Goal: Complete application form: Complete application form

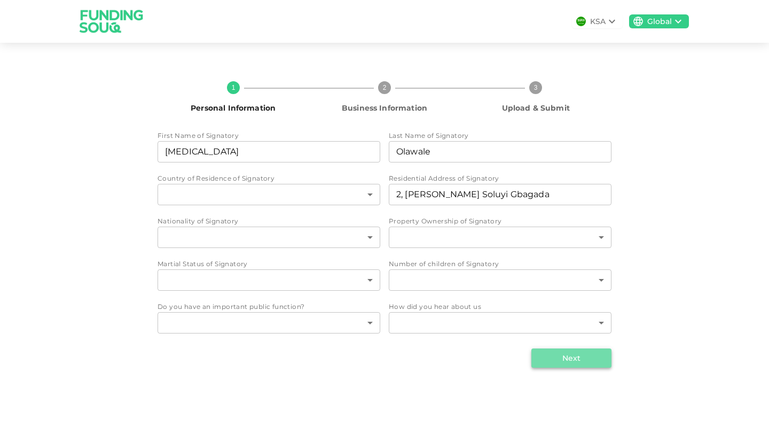
click at [568, 356] on button "Next" at bounding box center [571, 357] width 80 height 19
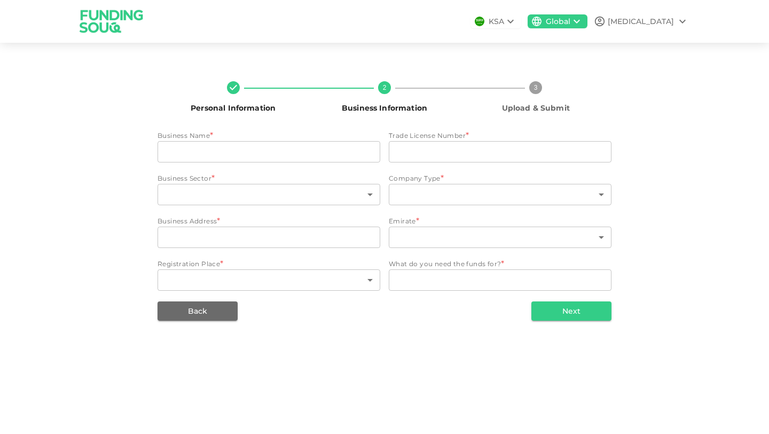
type input "Self"
type input "15252636"
type input "4"
type input "5"
type input "2, [PERSON_NAME] Soluyi Gbagada"
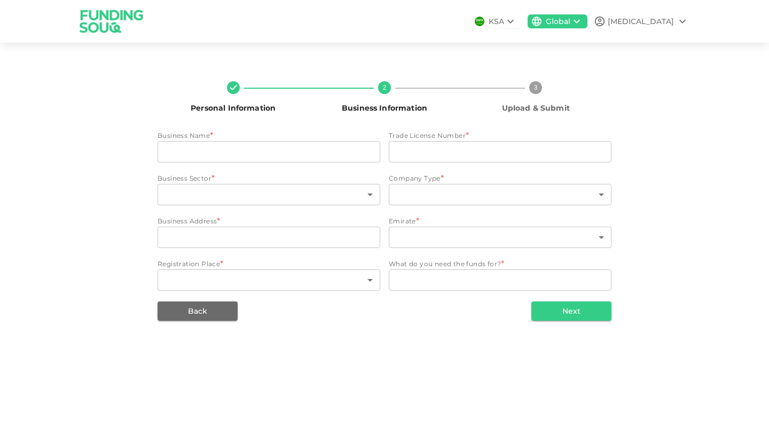
type input "1"
type input "7"
type textarea "Machineries"
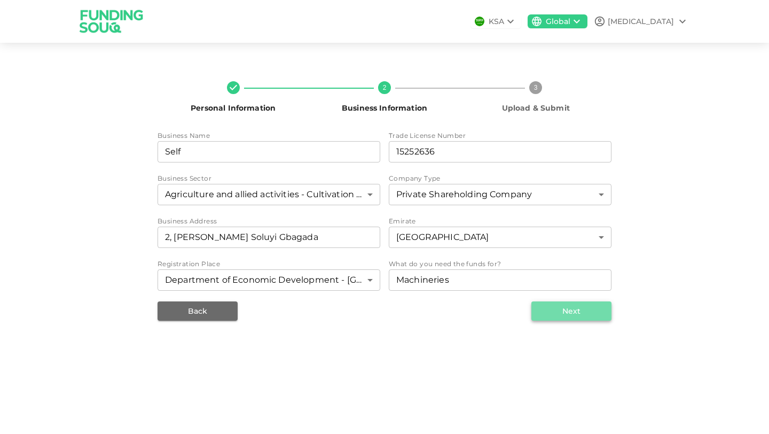
click at [582, 318] on button "Next" at bounding box center [571, 310] width 80 height 19
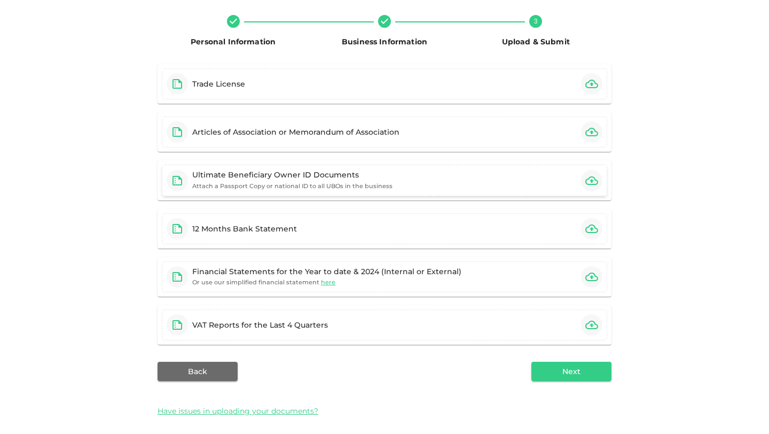
scroll to position [73, 0]
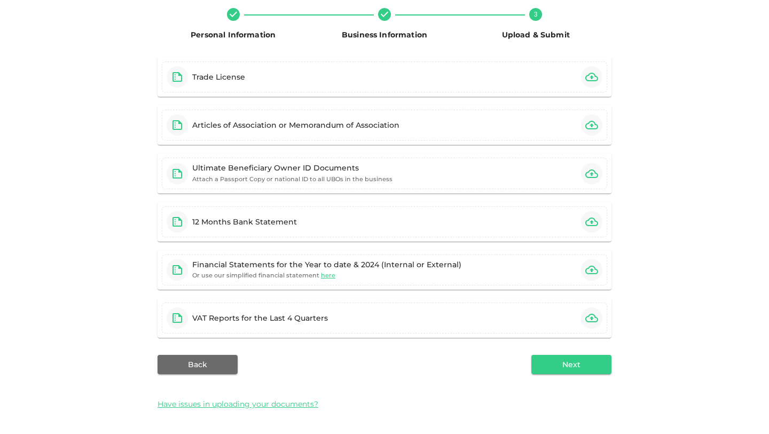
drag, startPoint x: 324, startPoint y: 404, endPoint x: 131, endPoint y: 401, distance: 192.8
click at [131, 401] on div "Personal Information Business Information 3 Upload & Submit Trade License Artic…" at bounding box center [384, 207] width 609 height 417
drag, startPoint x: 153, startPoint y: 403, endPoint x: 340, endPoint y: 393, distance: 187.1
click at [340, 393] on div "Personal Information Business Information 3 Upload & Submit Trade License Artic…" at bounding box center [384, 207] width 609 height 417
click at [198, 361] on button "Back" at bounding box center [198, 364] width 80 height 19
